Goal: Complete application form: Complete application form

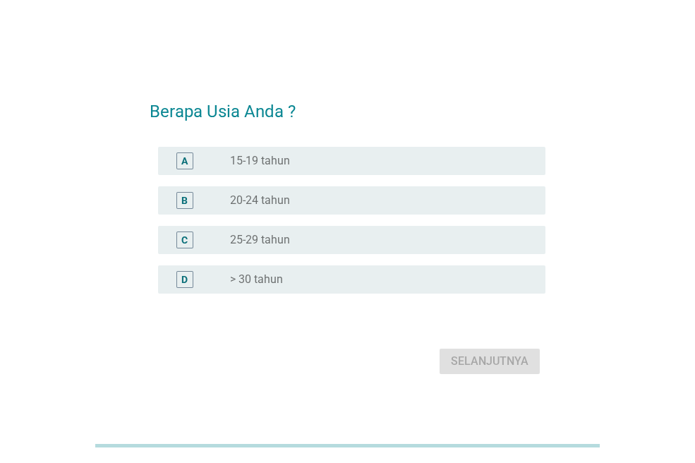
click at [259, 278] on label "> 30 tahun" at bounding box center [256, 279] width 53 height 14
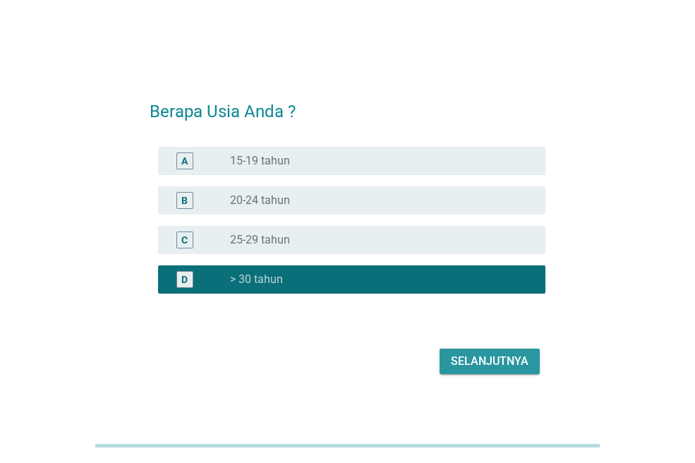
click at [519, 356] on div "Selanjutnya" at bounding box center [490, 361] width 78 height 17
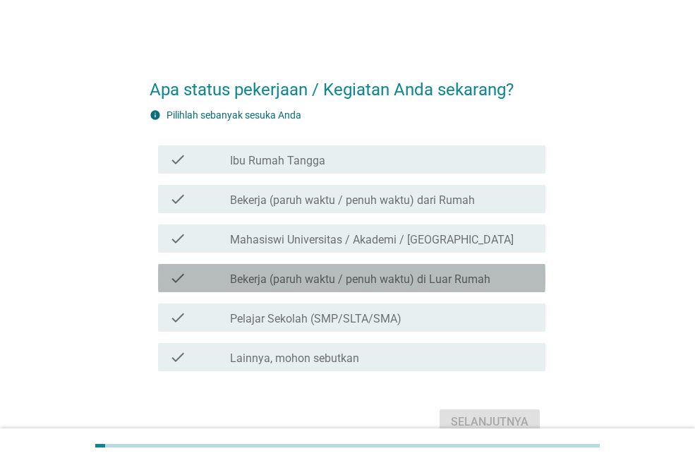
click at [291, 283] on label "Bekerja (paruh waktu / penuh waktu) di Luar Rumah" at bounding box center [360, 279] width 260 height 14
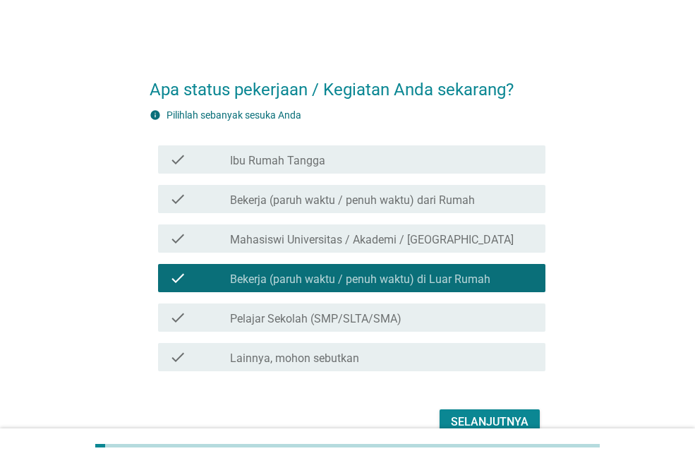
click at [478, 415] on div "Selanjutnya" at bounding box center [490, 422] width 78 height 17
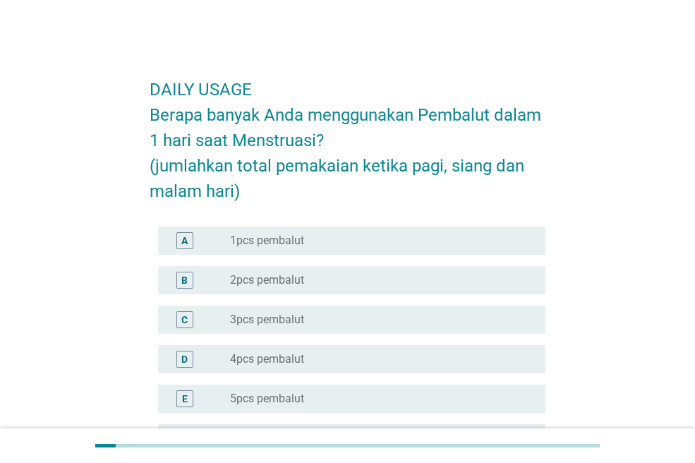
click at [280, 274] on label "2pcs pembalut" at bounding box center [267, 280] width 74 height 14
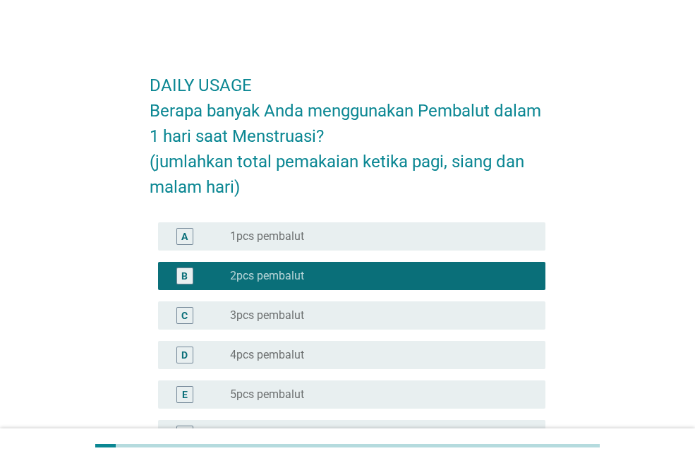
scroll to position [141, 0]
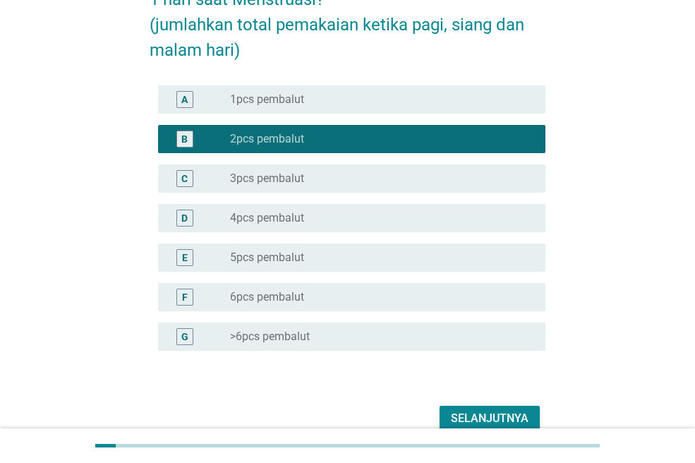
click at [307, 109] on div "A radio_button_unchecked 1pcs pembalut" at bounding box center [351, 99] width 387 height 28
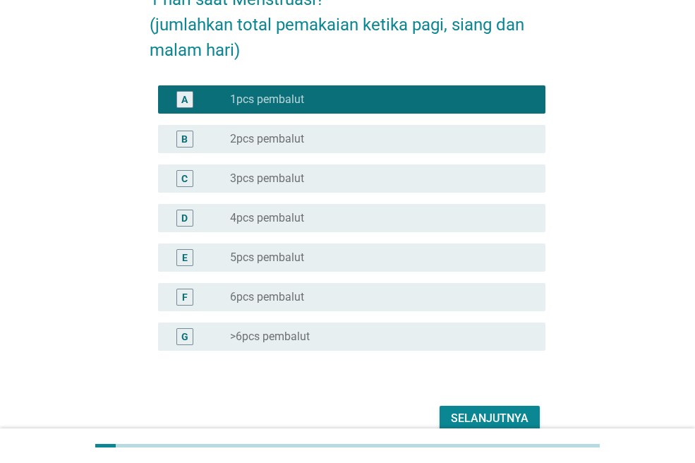
click at [486, 410] on div "Selanjutnya" at bounding box center [490, 418] width 78 height 17
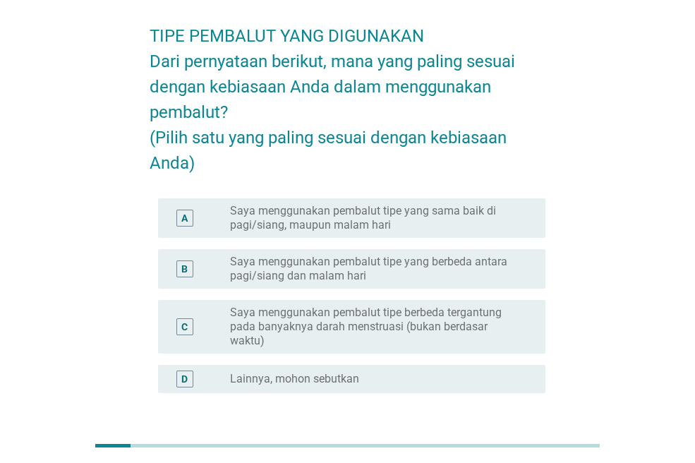
scroll to position [49, 0]
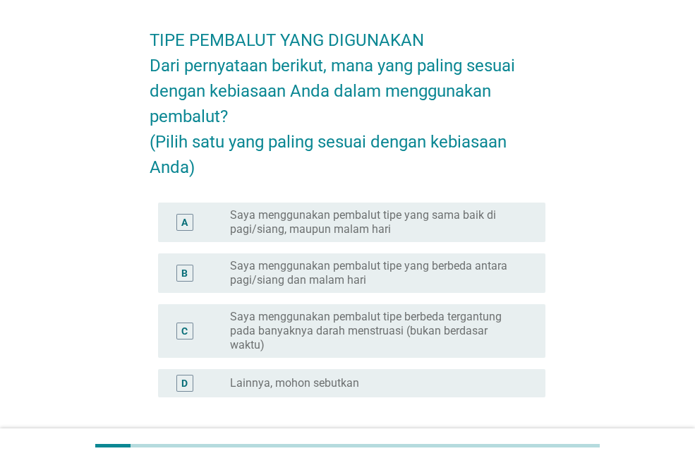
click at [453, 236] on label "Saya menggunakan pembalut tipe yang sama baik di pagi/siang, maupun malam hari" at bounding box center [376, 222] width 293 height 28
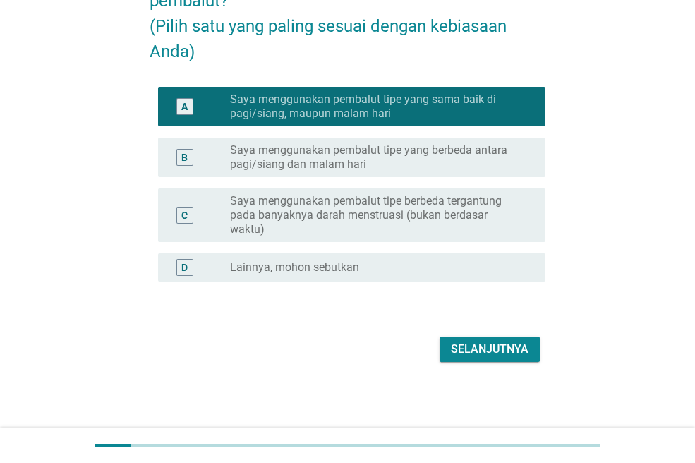
scroll to position [191, 0]
click at [488, 343] on div "Selanjutnya" at bounding box center [490, 349] width 78 height 17
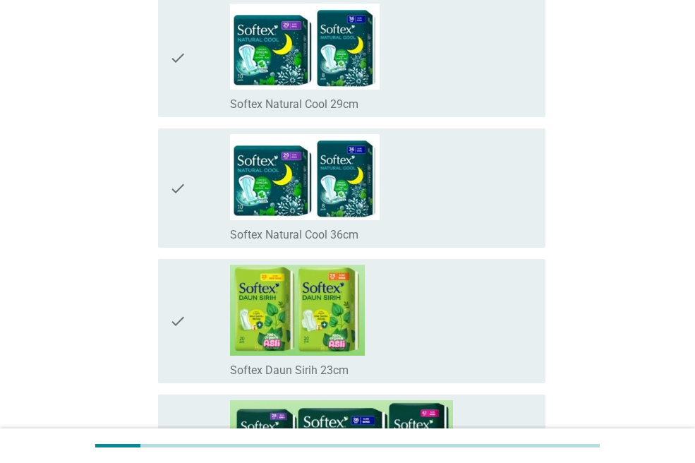
scroll to position [6845, 0]
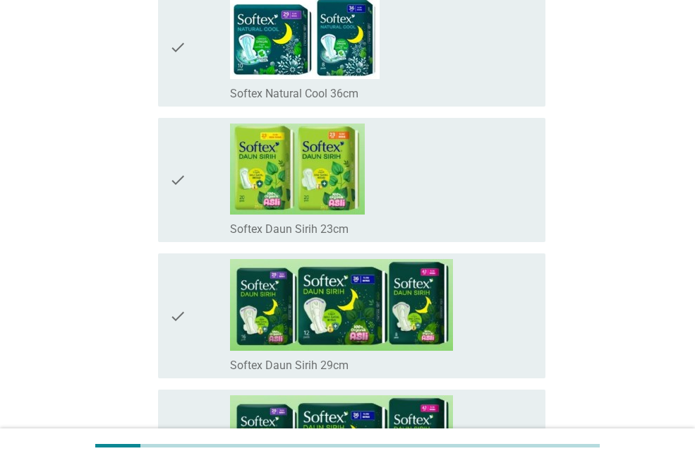
click at [181, 176] on icon "check" at bounding box center [177, 179] width 17 height 113
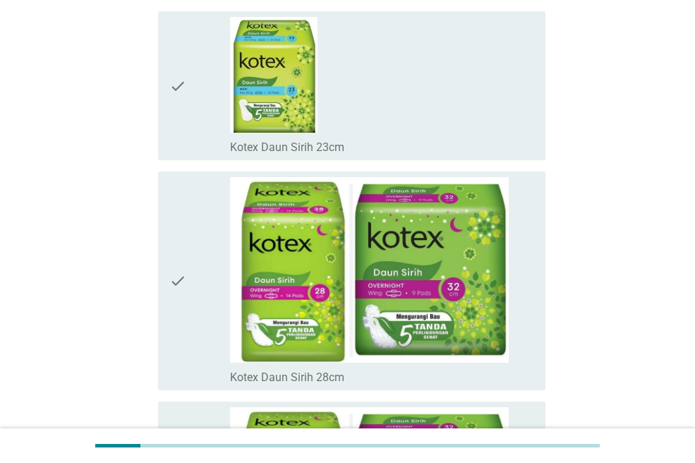
scroll to position [10029, 0]
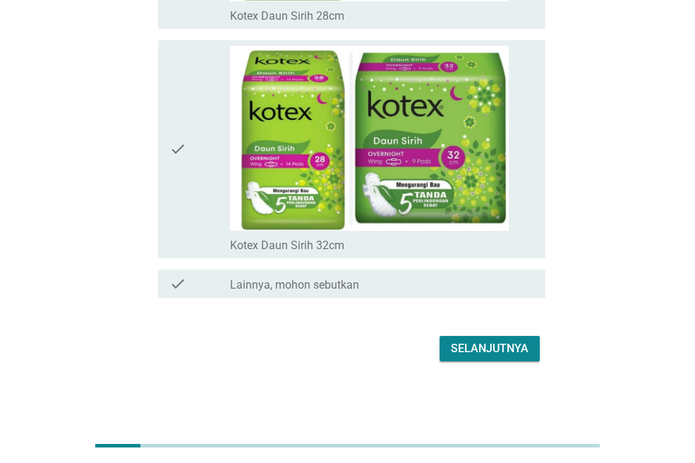
click at [495, 347] on div "Selanjutnya" at bounding box center [490, 348] width 78 height 17
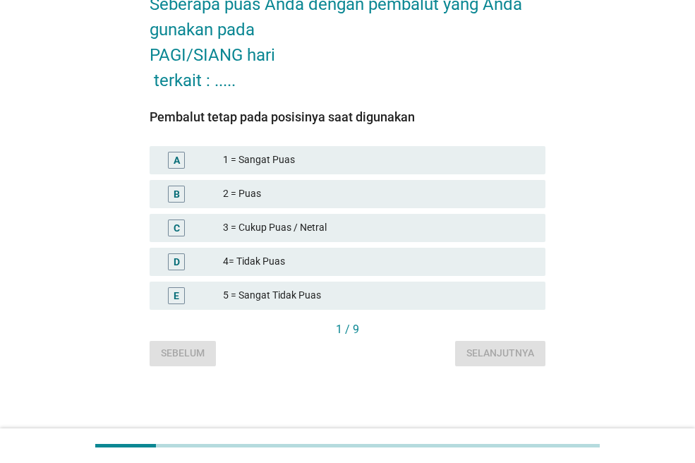
scroll to position [0, 0]
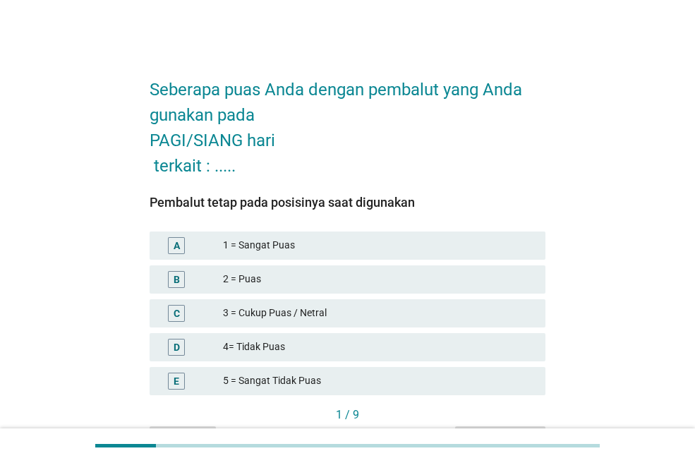
click at [263, 282] on div "2 = Puas" at bounding box center [378, 279] width 311 height 17
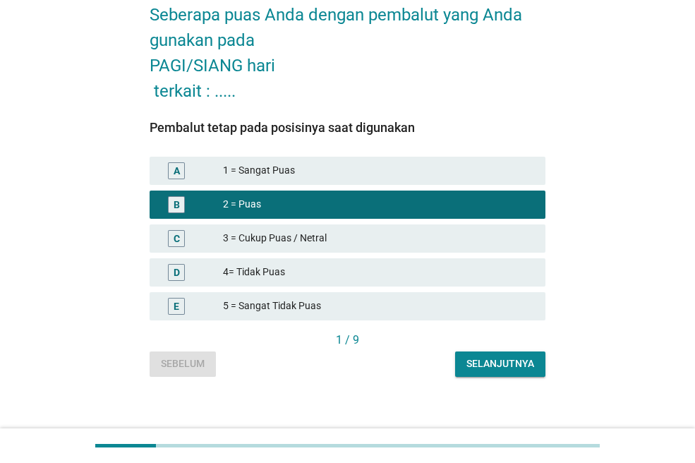
scroll to position [85, 0]
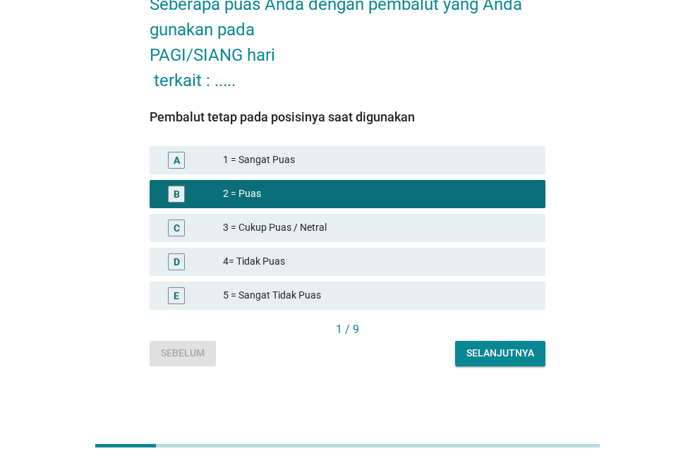
click at [476, 354] on div "Selanjutnya" at bounding box center [500, 353] width 68 height 15
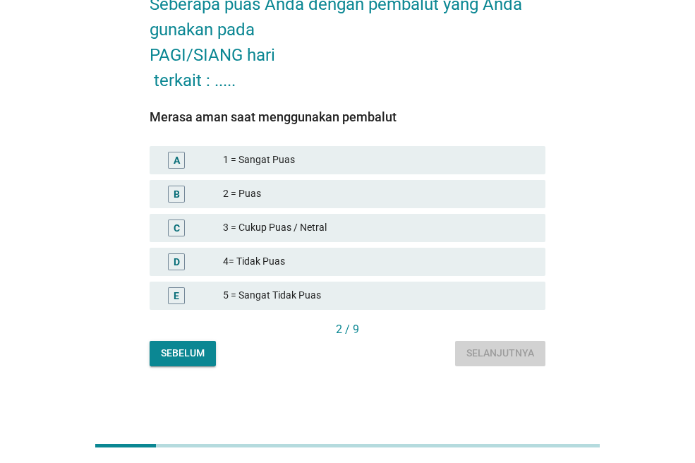
scroll to position [0, 0]
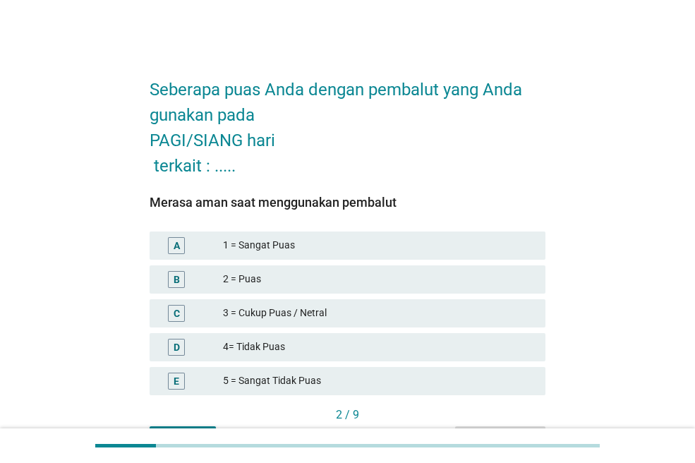
click at [275, 306] on div "3 = Cukup Puas / Netral" at bounding box center [378, 313] width 311 height 17
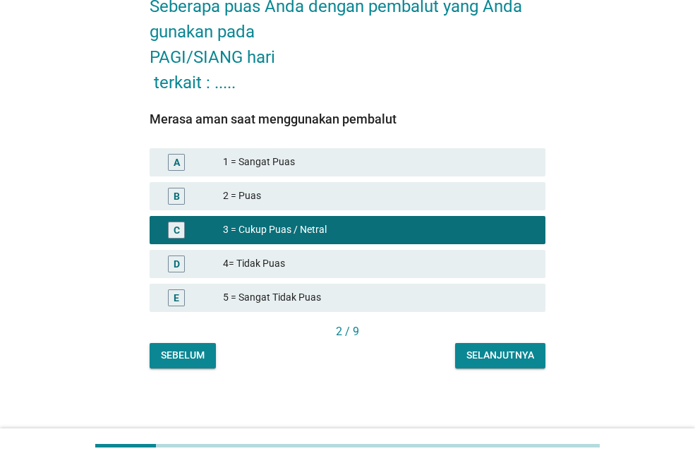
scroll to position [85, 0]
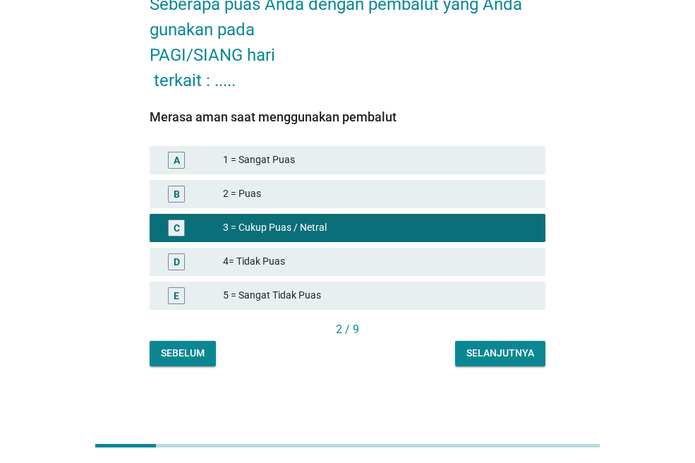
click at [308, 186] on div "2 = Puas" at bounding box center [378, 194] width 311 height 17
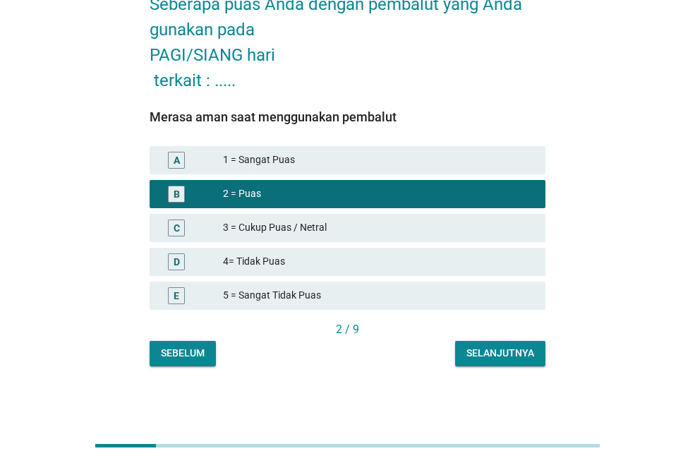
click at [505, 347] on div "Selanjutnya" at bounding box center [500, 353] width 68 height 15
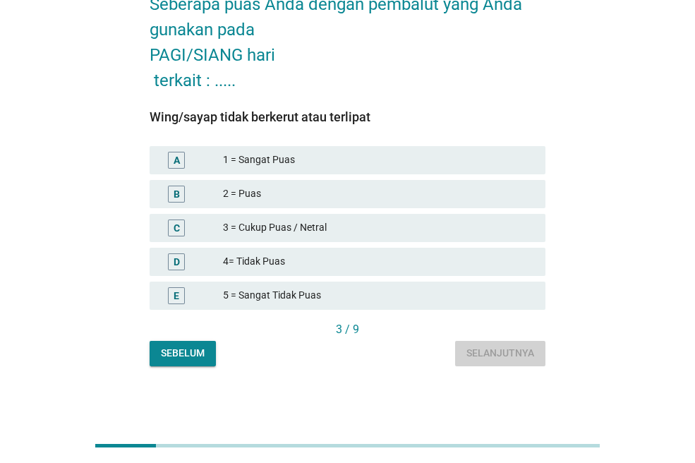
scroll to position [0, 0]
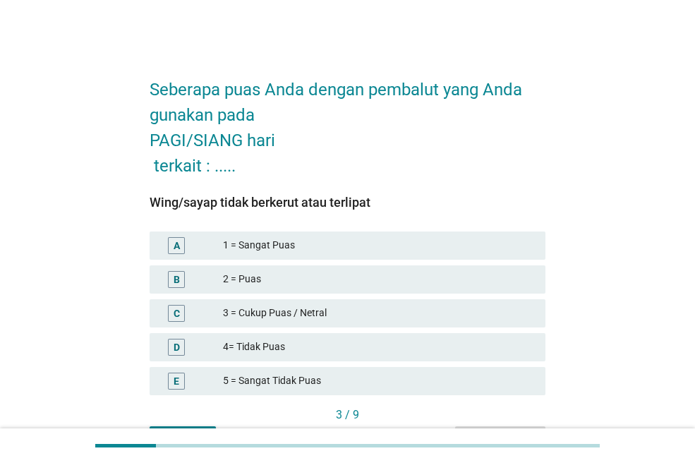
click at [302, 284] on div "2 = Puas" at bounding box center [378, 279] width 311 height 17
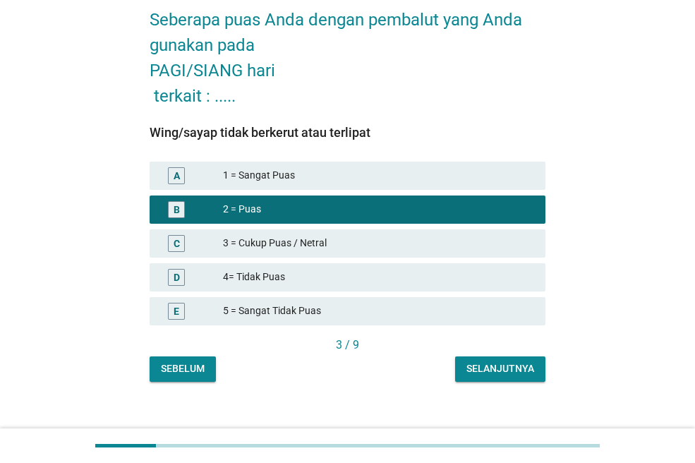
scroll to position [71, 0]
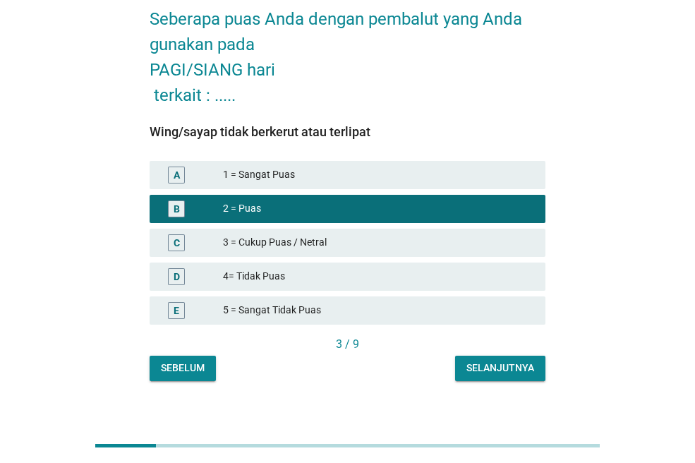
click at [330, 241] on div "3 = Cukup Puas / Netral" at bounding box center [378, 242] width 311 height 17
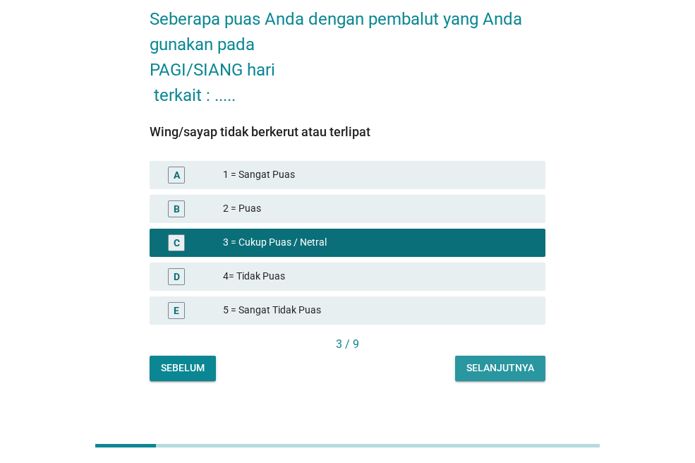
click at [474, 368] on div "Selanjutnya" at bounding box center [500, 368] width 68 height 15
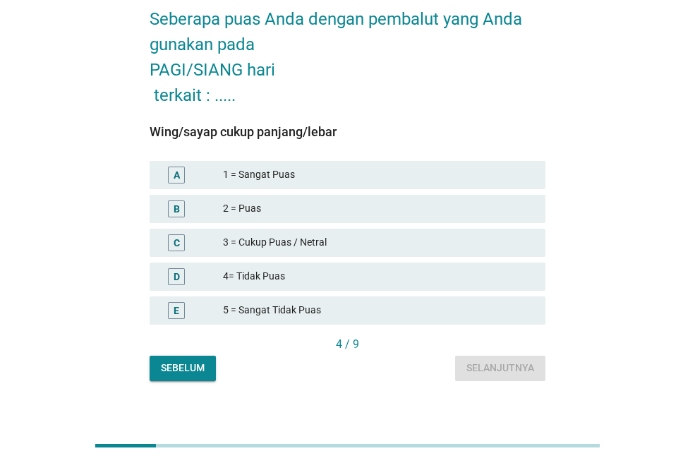
click at [344, 246] on div "3 = Cukup Puas / Netral" at bounding box center [378, 242] width 311 height 17
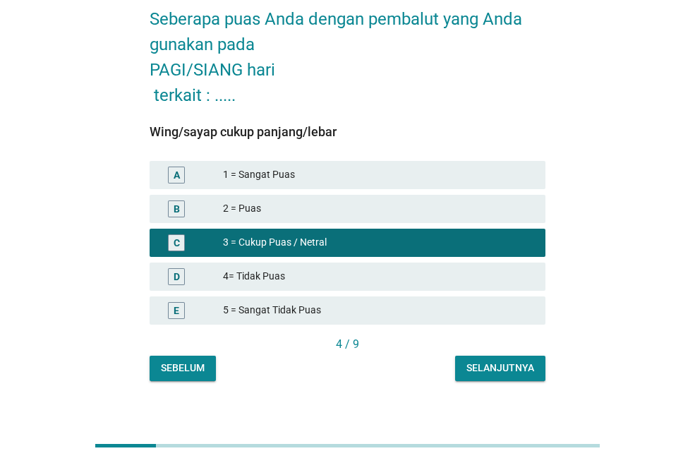
click at [509, 375] on button "Selanjutnya" at bounding box center [500, 368] width 90 height 25
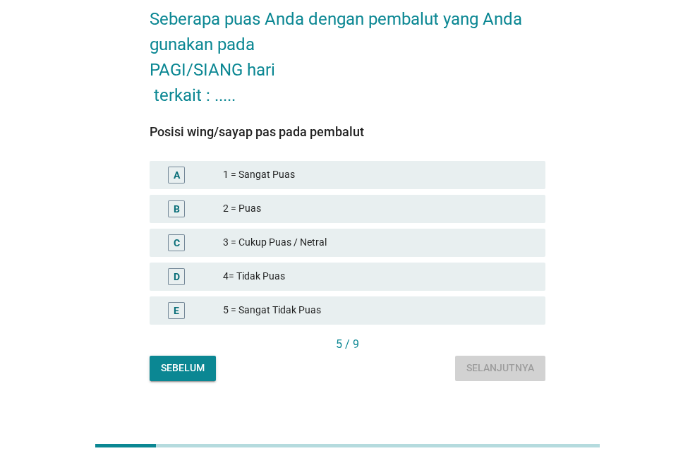
scroll to position [0, 0]
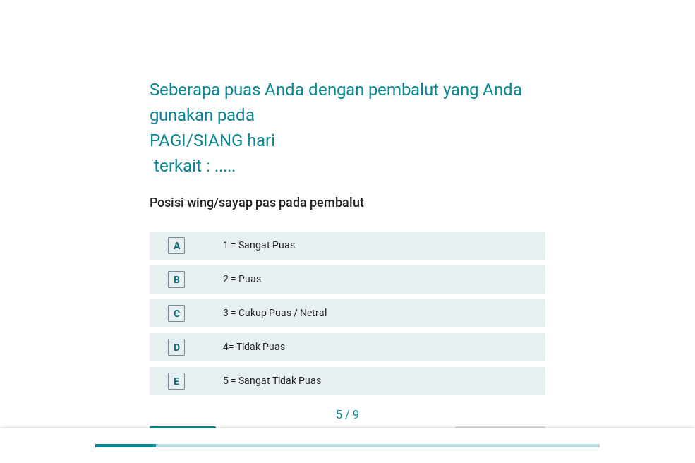
click at [325, 306] on div "3 = Cukup Puas / Netral" at bounding box center [378, 313] width 311 height 17
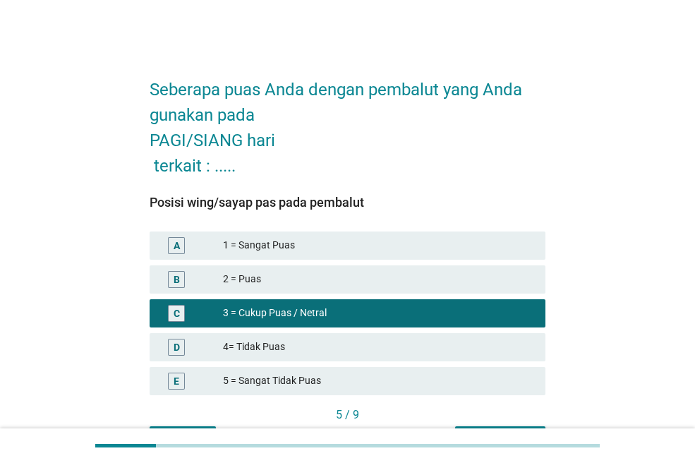
scroll to position [71, 0]
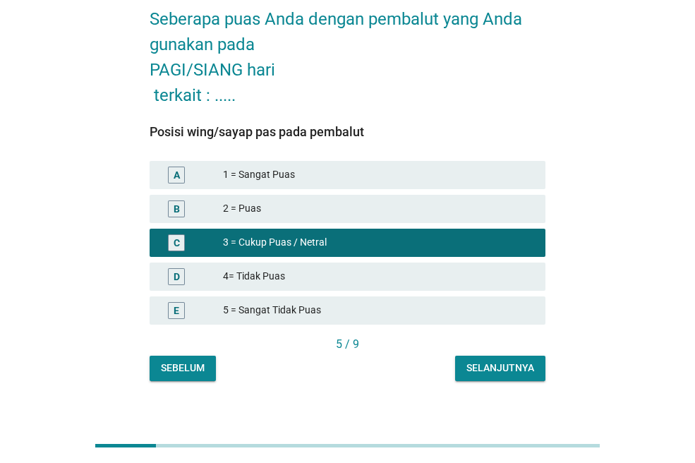
click at [498, 370] on div "Selanjutnya" at bounding box center [500, 368] width 68 height 15
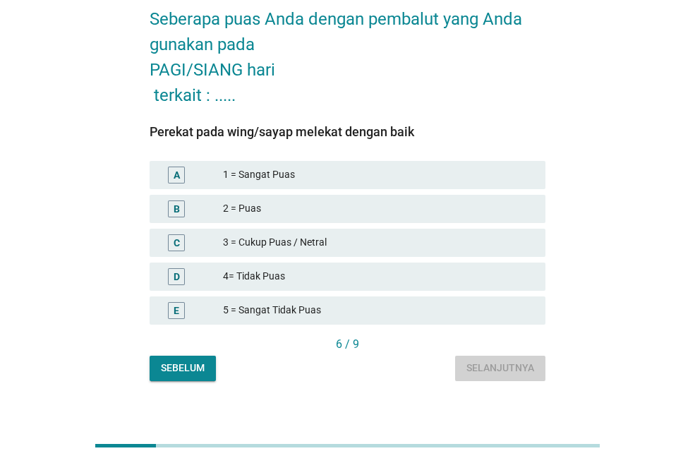
scroll to position [0, 0]
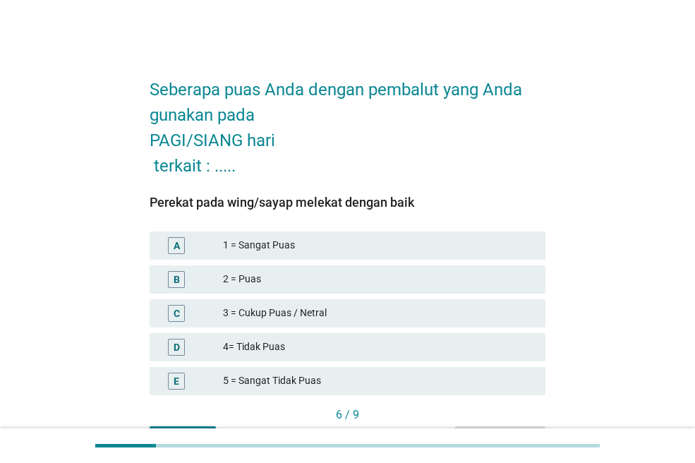
click at [299, 308] on div "3 = Cukup Puas / Netral" at bounding box center [378, 313] width 311 height 17
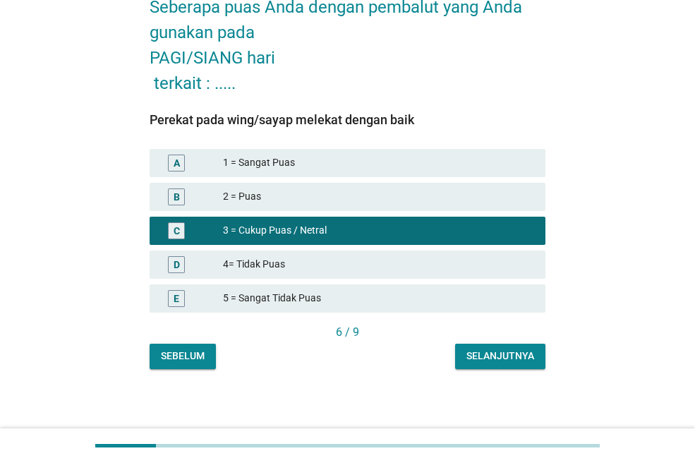
scroll to position [85, 0]
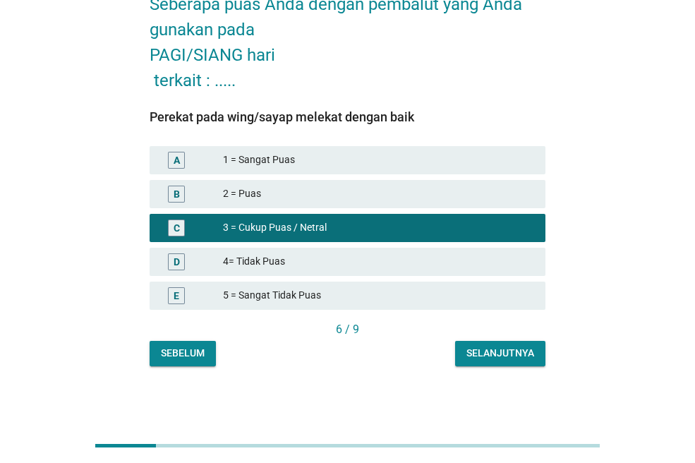
click at [526, 358] on div "Selanjutnya" at bounding box center [500, 353] width 68 height 15
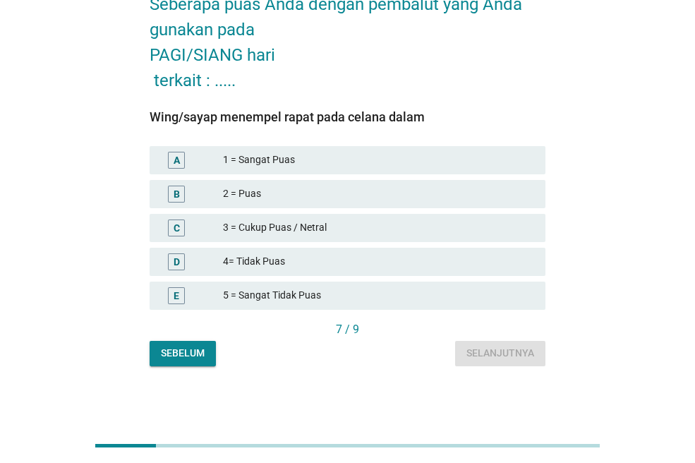
click at [327, 224] on div "3 = Cukup Puas / Netral" at bounding box center [378, 227] width 311 height 17
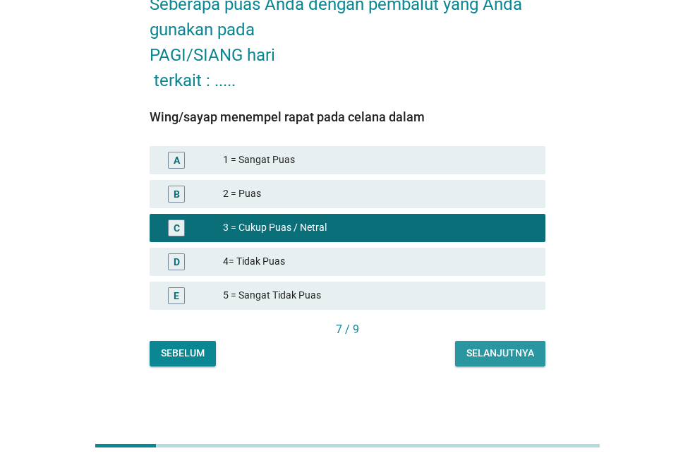
click at [486, 350] on div "Selanjutnya" at bounding box center [500, 353] width 68 height 15
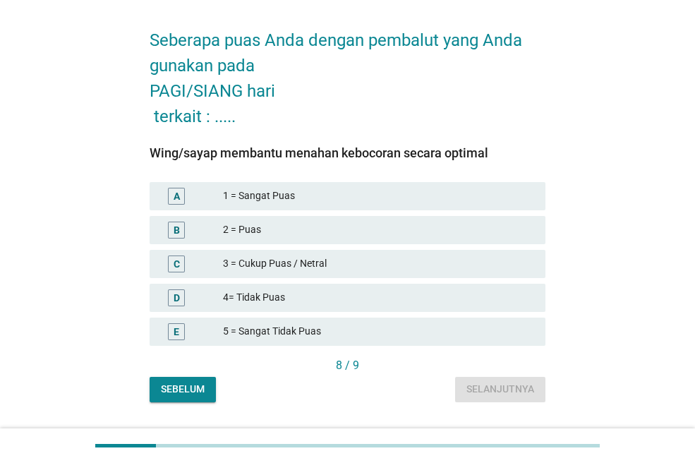
scroll to position [71, 0]
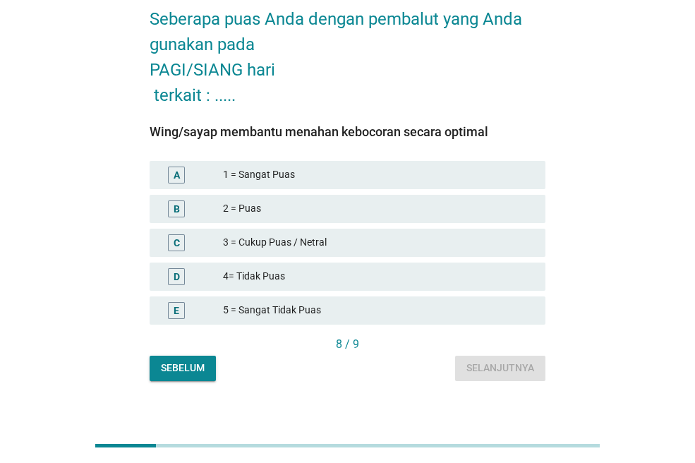
click at [369, 235] on div "3 = Cukup Puas / Netral" at bounding box center [378, 242] width 311 height 17
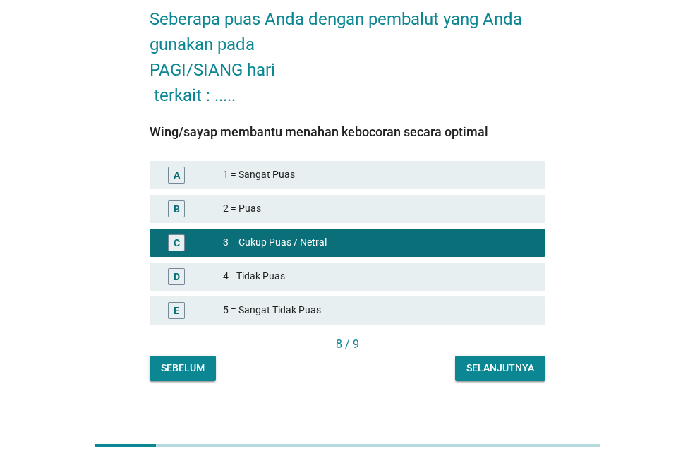
click at [515, 363] on div "Selanjutnya" at bounding box center [500, 368] width 68 height 15
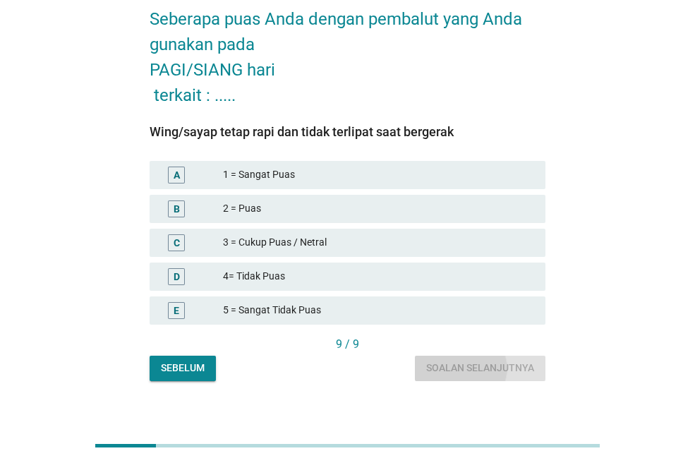
scroll to position [0, 0]
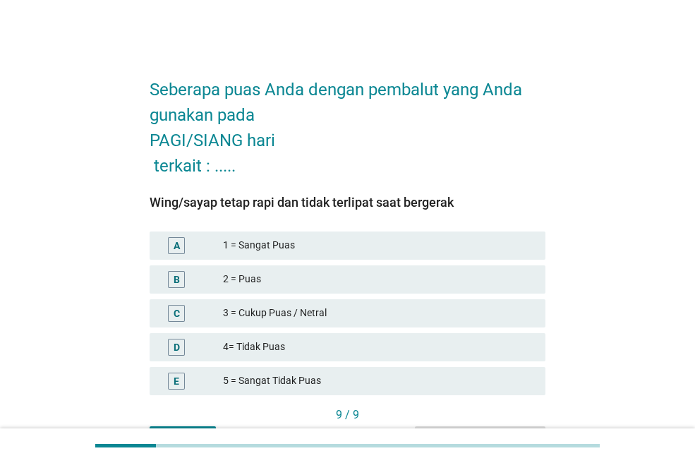
click at [277, 315] on div "3 = Cukup Puas / Netral" at bounding box center [378, 313] width 311 height 17
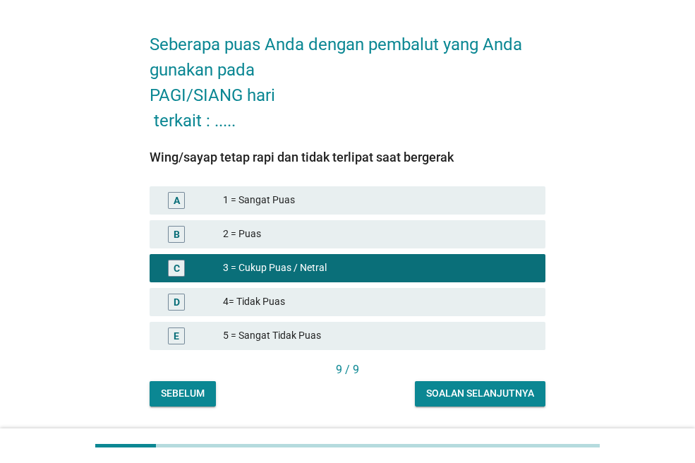
scroll to position [85, 0]
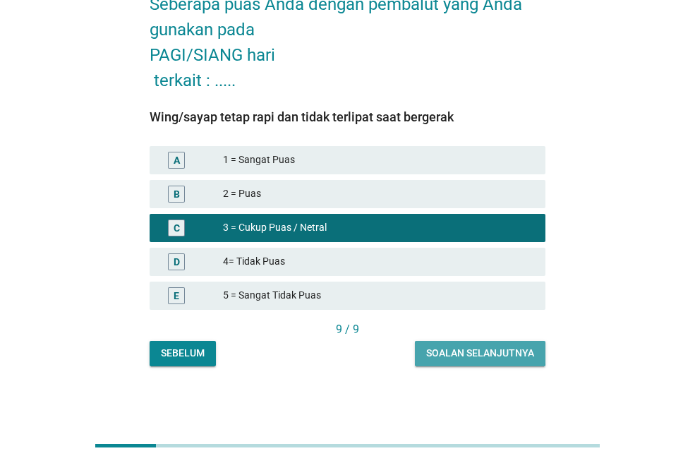
click at [458, 347] on div "Soalan selanjutnya" at bounding box center [480, 353] width 108 height 15
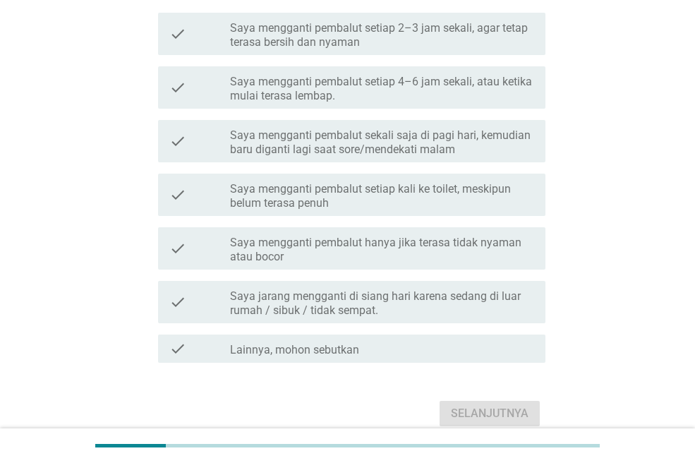
scroll to position [212, 0]
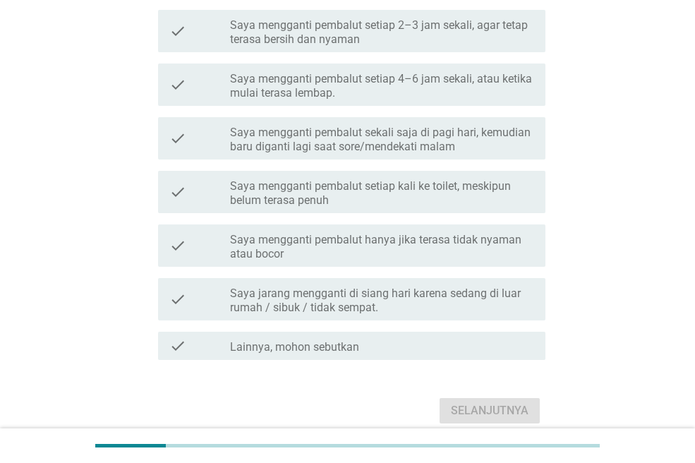
click at [389, 251] on label "Saya mengganti pembalut hanya jika terasa tidak nyaman atau bocor" at bounding box center [382, 247] width 304 height 28
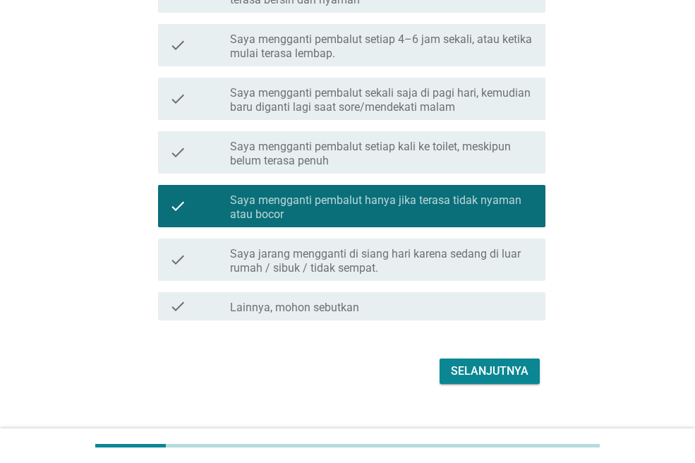
scroll to position [273, 0]
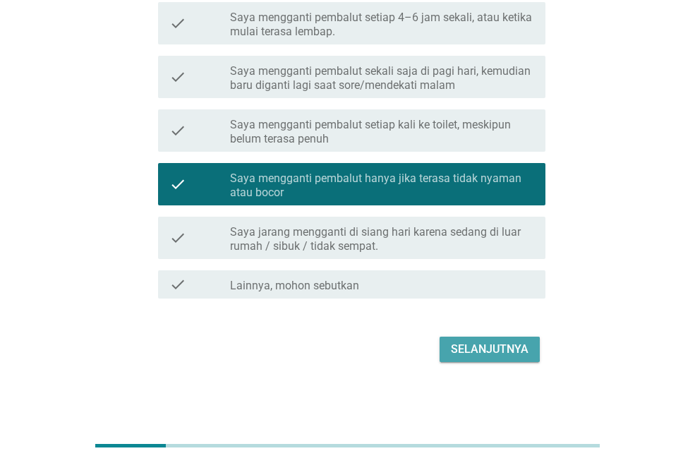
click at [505, 349] on div "Selanjutnya" at bounding box center [490, 349] width 78 height 17
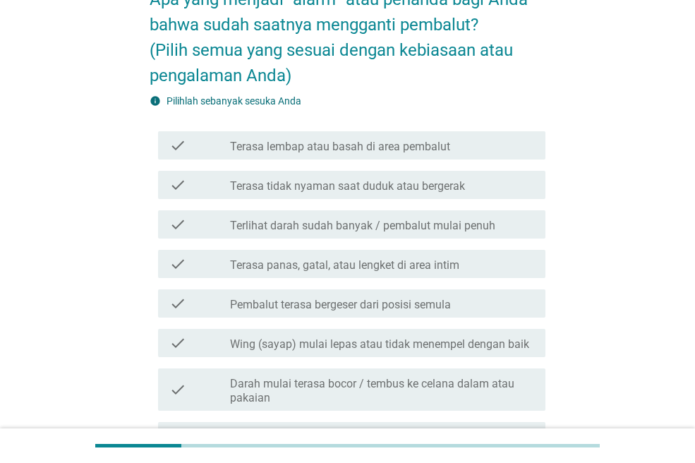
scroll to position [212, 0]
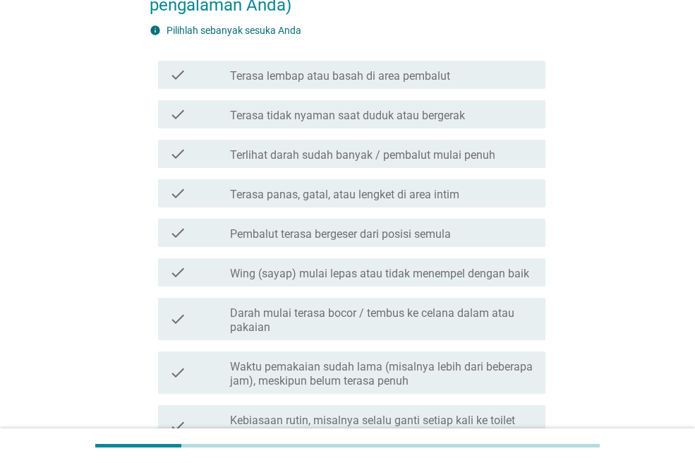
click at [372, 75] on label "Terasa lembap atau basah di area pembalut" at bounding box center [340, 76] width 220 height 14
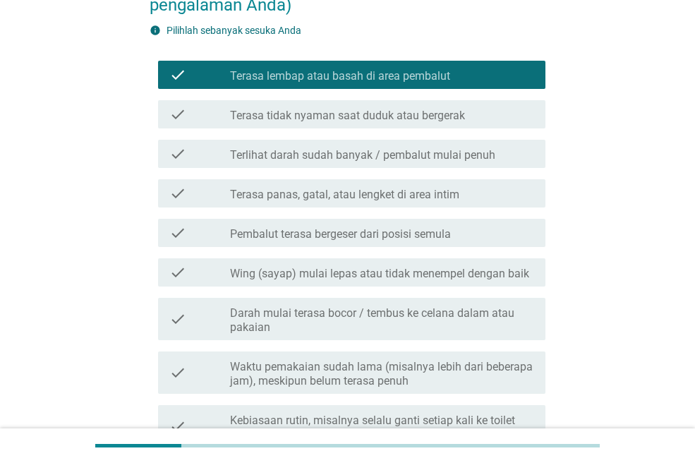
click at [367, 156] on label "Terlihat darah sudah banyak / pembalut mulai penuh" at bounding box center [362, 155] width 265 height 14
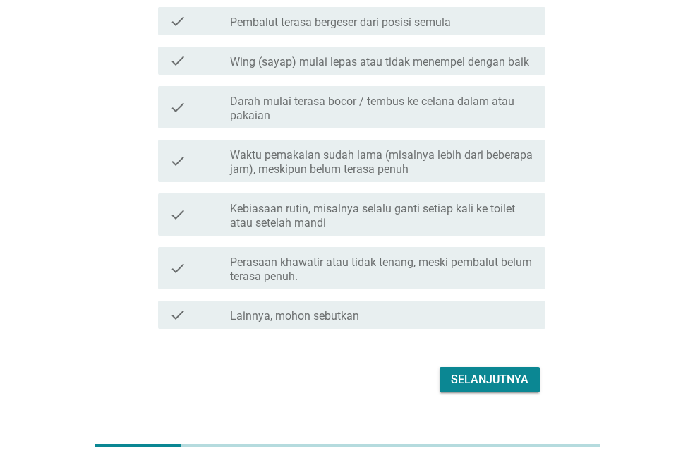
scroll to position [454, 0]
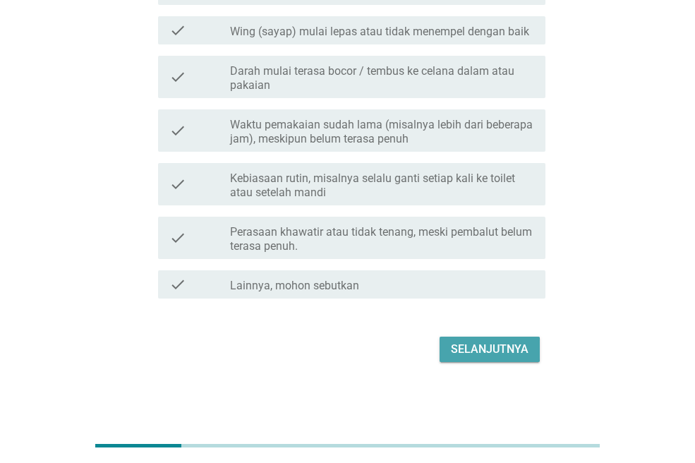
click at [481, 349] on div "Selanjutnya" at bounding box center [490, 349] width 78 height 17
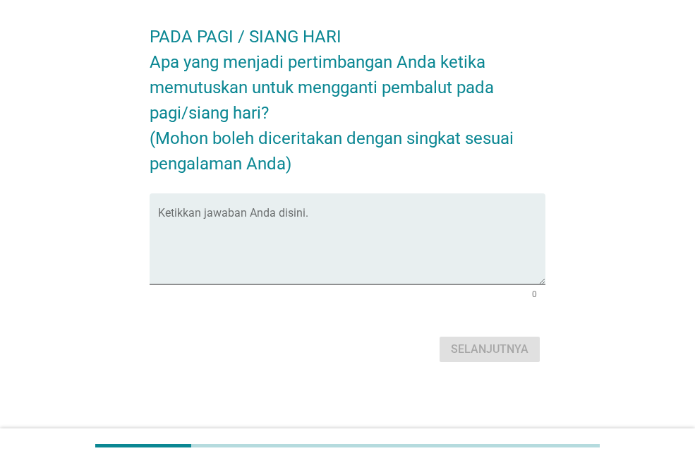
scroll to position [0, 0]
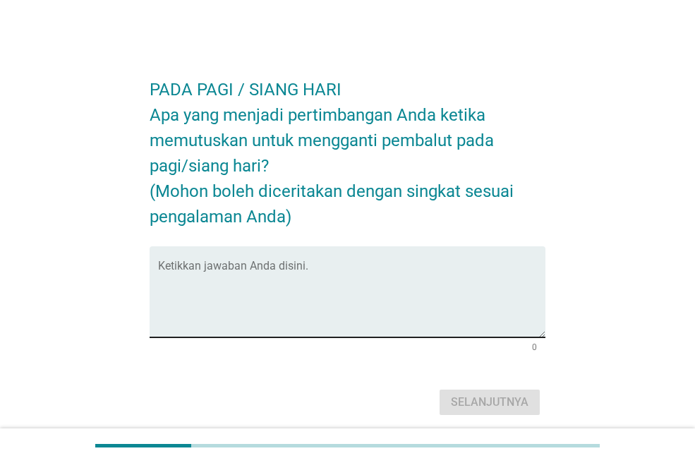
click at [347, 291] on textarea "Ketikkan jawaban Anda disini." at bounding box center [351, 300] width 387 height 74
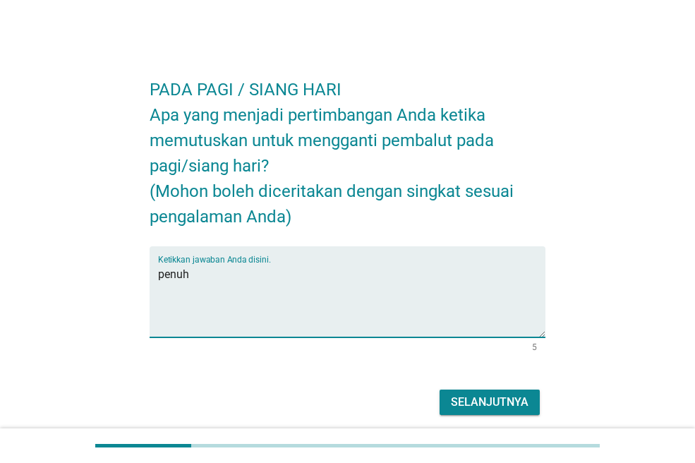
scroll to position [53, 0]
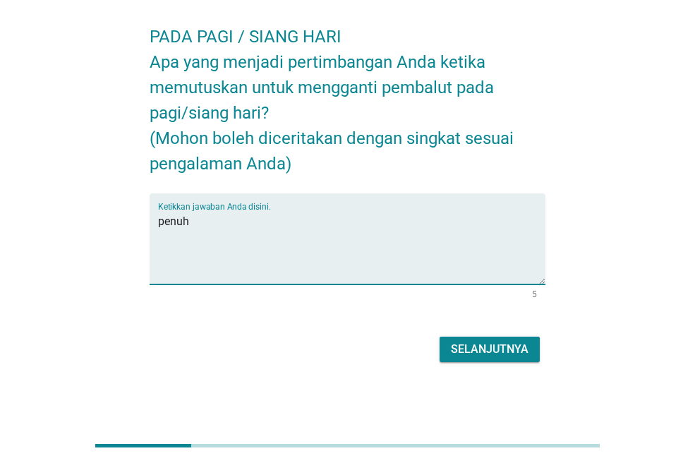
type textarea "penuh"
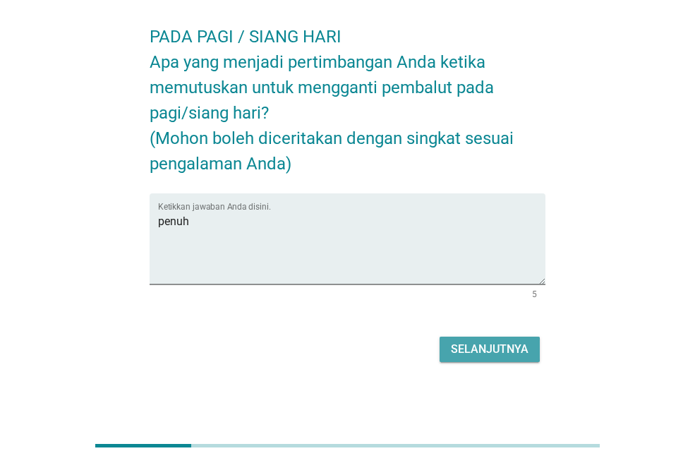
click at [481, 343] on div "Selanjutnya" at bounding box center [490, 349] width 78 height 17
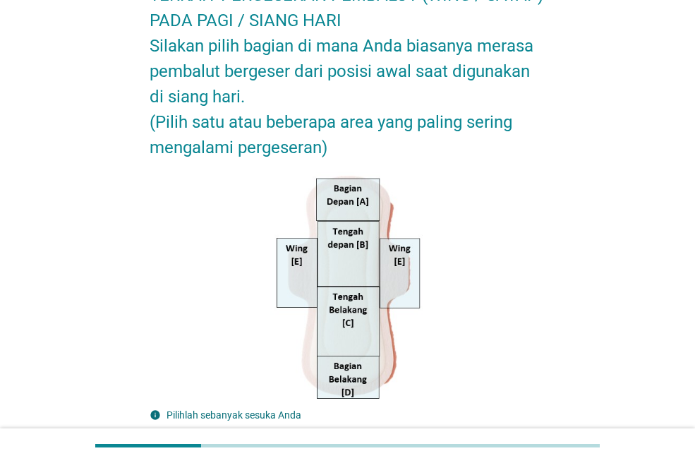
scroll to position [71, 0]
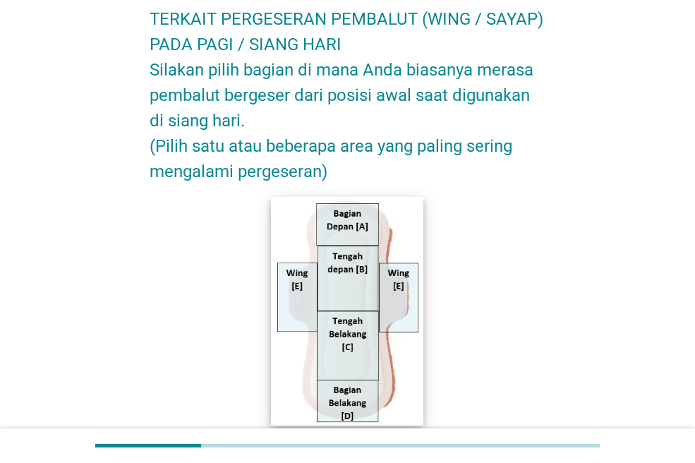
click at [402, 303] on img at bounding box center [348, 310] width 152 height 229
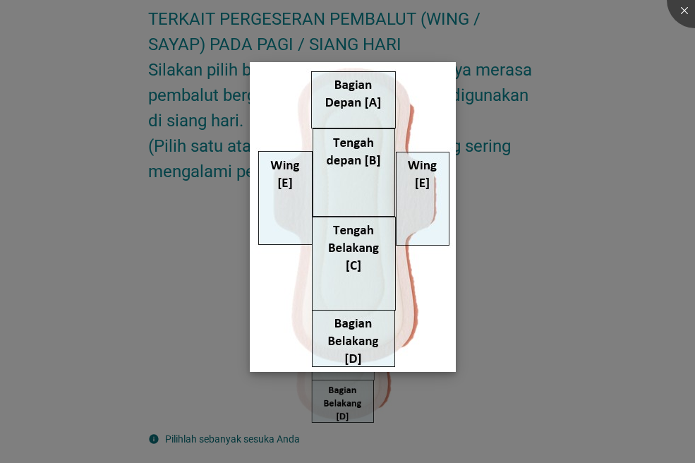
click at [286, 213] on img at bounding box center [353, 217] width 206 height 310
click at [431, 205] on img at bounding box center [353, 217] width 206 height 310
click at [556, 310] on div at bounding box center [347, 231] width 695 height 463
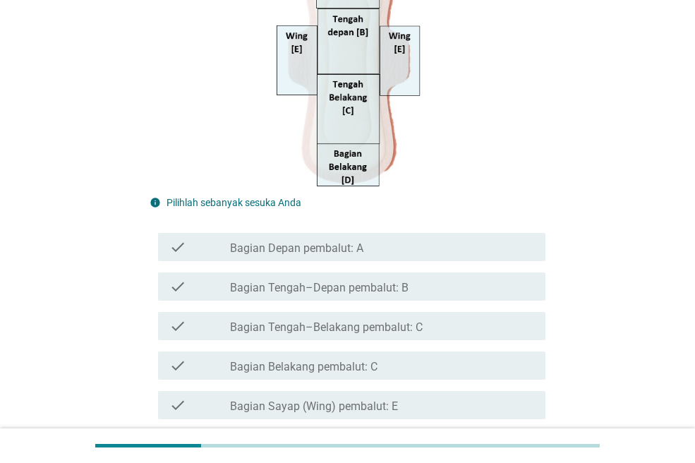
scroll to position [353, 0]
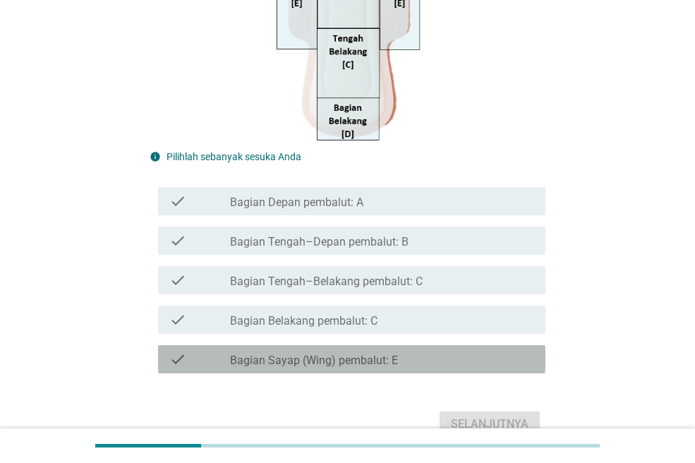
click at [324, 358] on label "Bagian Sayap (Wing) pembalut: E" at bounding box center [314, 361] width 168 height 14
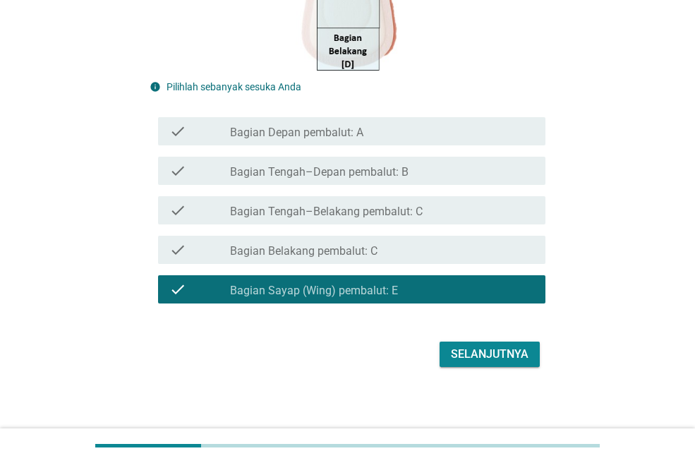
scroll to position [423, 0]
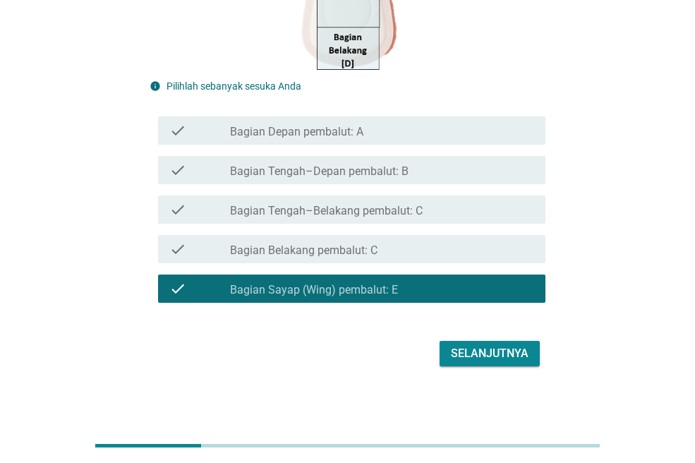
click at [519, 351] on div "Selanjutnya" at bounding box center [490, 353] width 78 height 17
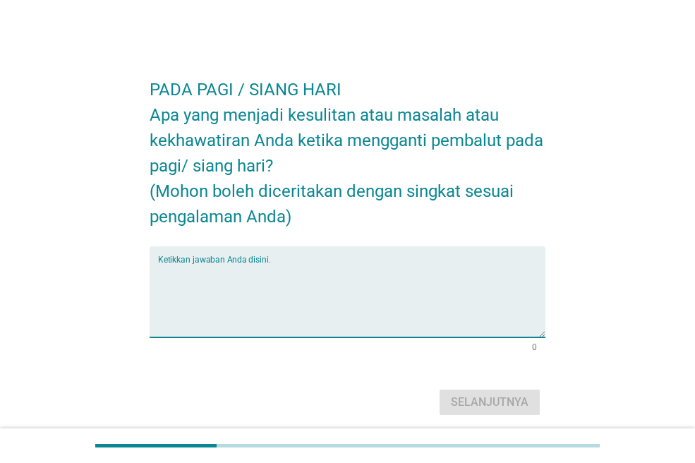
click at [366, 278] on textarea "Ketikkan jawaban Anda disini." at bounding box center [351, 300] width 387 height 74
type textarea "tidak ada"
click at [477, 392] on button "Selanjutnya" at bounding box center [490, 402] width 100 height 25
